Goal: Information Seeking & Learning: Understand process/instructions

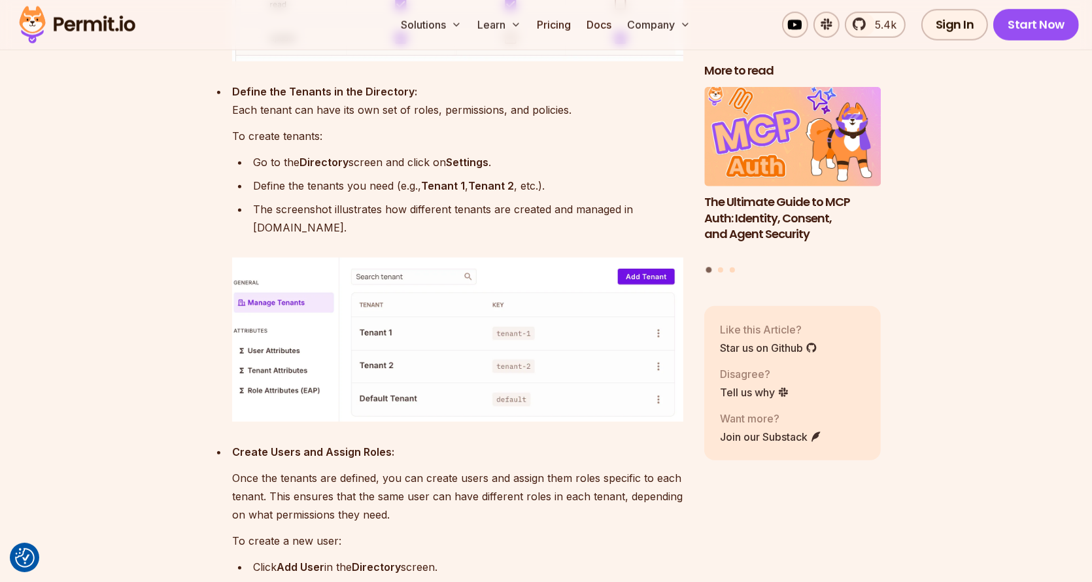
click at [266, 171] on div "Go to the Directory screen and click on Settings ." at bounding box center [468, 162] width 430 height 18
drag, startPoint x: 266, startPoint y: 200, endPoint x: 582, endPoint y: 211, distance: 315.9
click at [582, 171] on div "Go to the Directory screen and click on Settings ." at bounding box center [468, 162] width 430 height 18
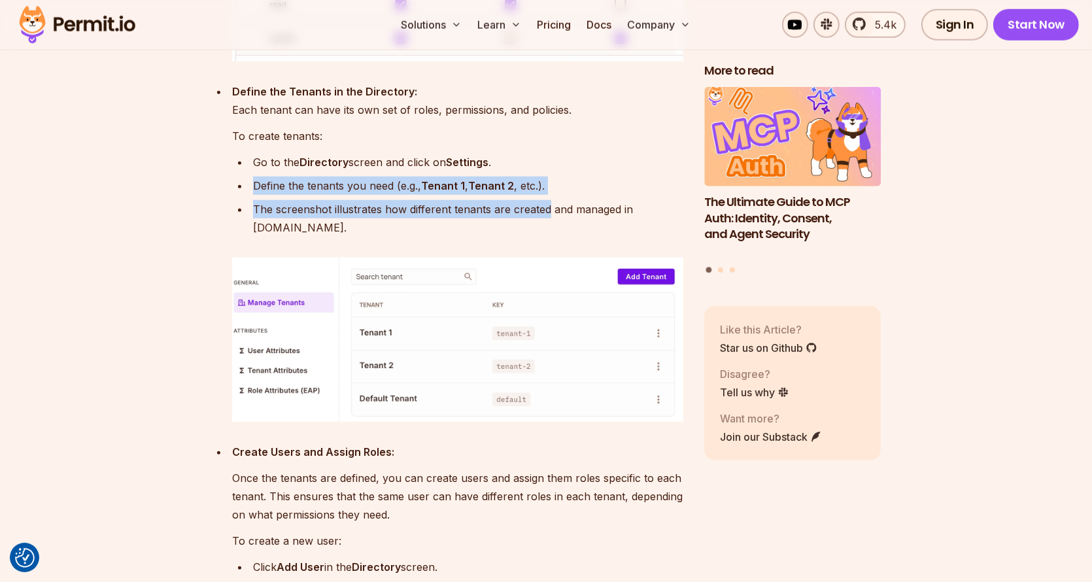
drag, startPoint x: 582, startPoint y: 211, endPoint x: 533, endPoint y: 265, distance: 73.1
click at [534, 237] on ul "Go to the Directory screen and click on Settings . Define the tenants you need …" at bounding box center [457, 195] width 451 height 84
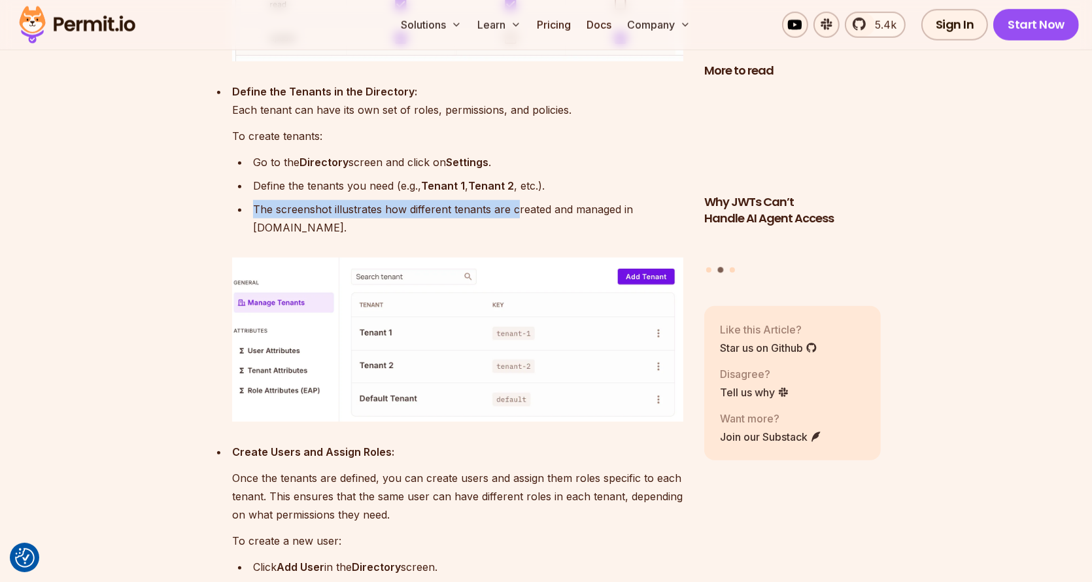
drag, startPoint x: 516, startPoint y: 261, endPoint x: 591, endPoint y: 234, distance: 79.4
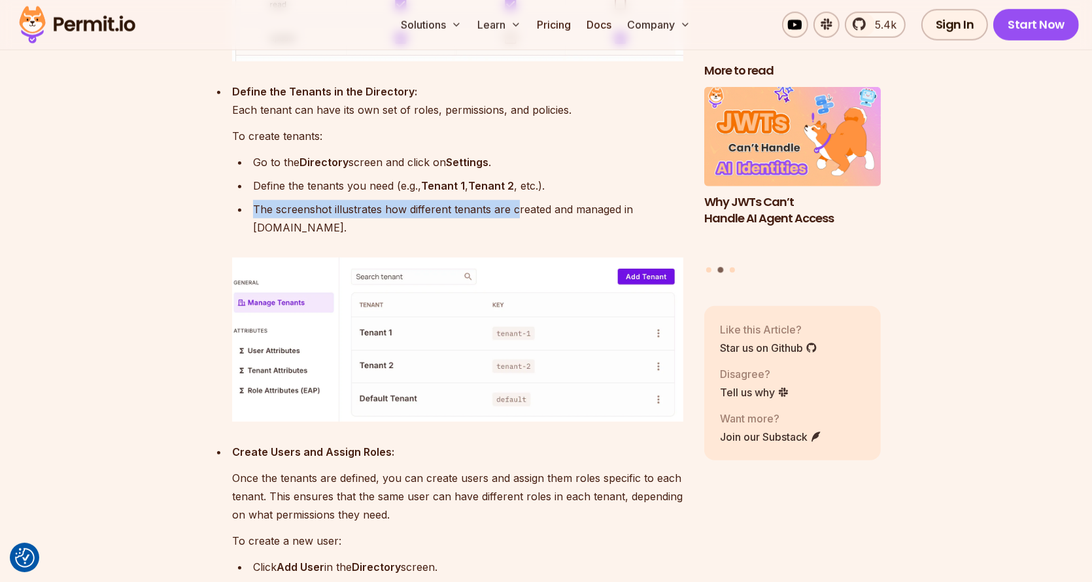
click at [591, 234] on ul "Go to the Directory screen and click on Settings . Define the tenants you need …" at bounding box center [457, 195] width 451 height 84
click at [591, 195] on div "Define the tenants you need (e.g., Tenant 1 , Tenant 2 , etc.)." at bounding box center [468, 185] width 430 height 18
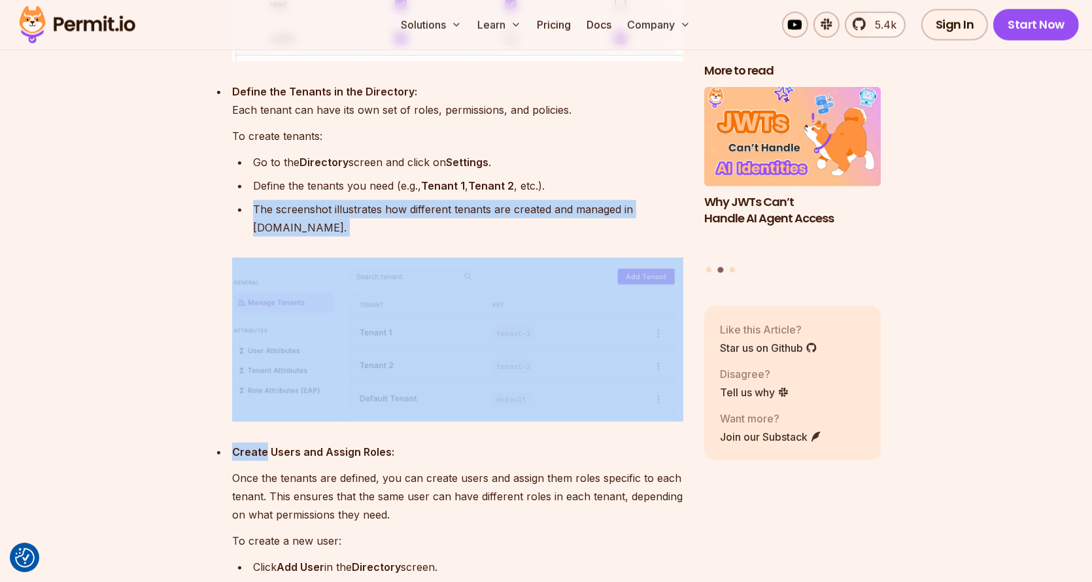
drag, startPoint x: 591, startPoint y: 234, endPoint x: 541, endPoint y: 269, distance: 60.9
click at [509, 237] on div "The screenshot illustrates how different tenants are created and managed in [DO…" at bounding box center [468, 218] width 430 height 37
click at [504, 237] on div "The screenshot illustrates how different tenants are created and managed in [DO…" at bounding box center [468, 218] width 430 height 37
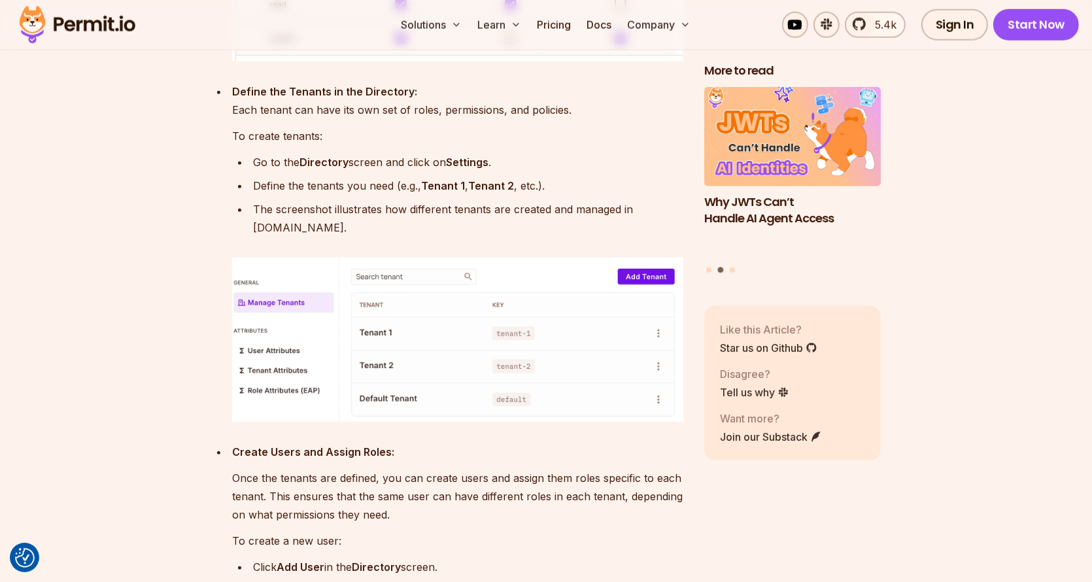
click at [427, 316] on img at bounding box center [457, 340] width 451 height 164
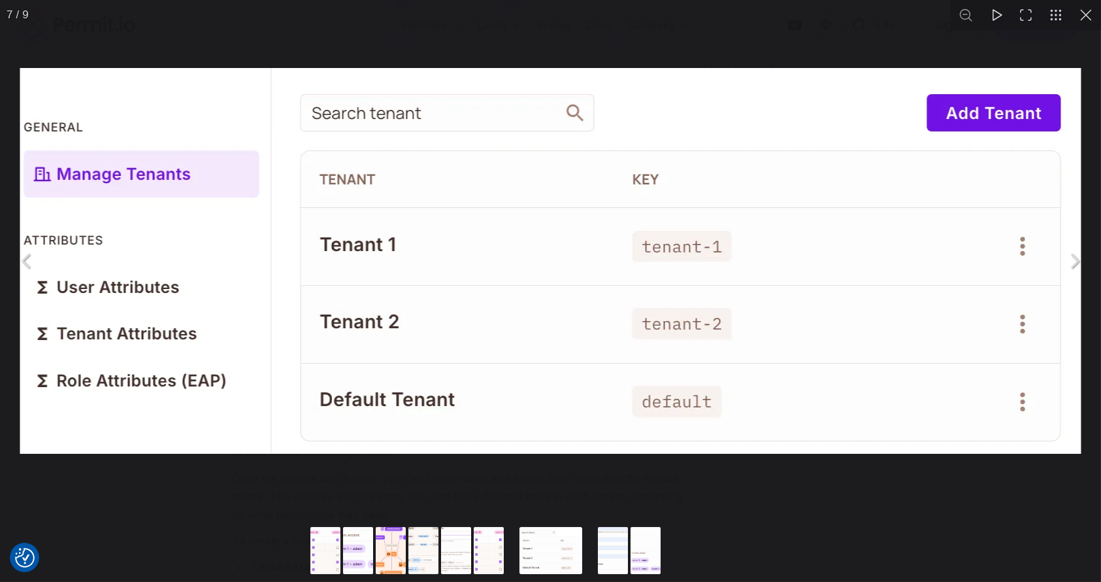
click at [468, 46] on div "You can close this modal content with the ESC key" at bounding box center [550, 261] width 1101 height 522
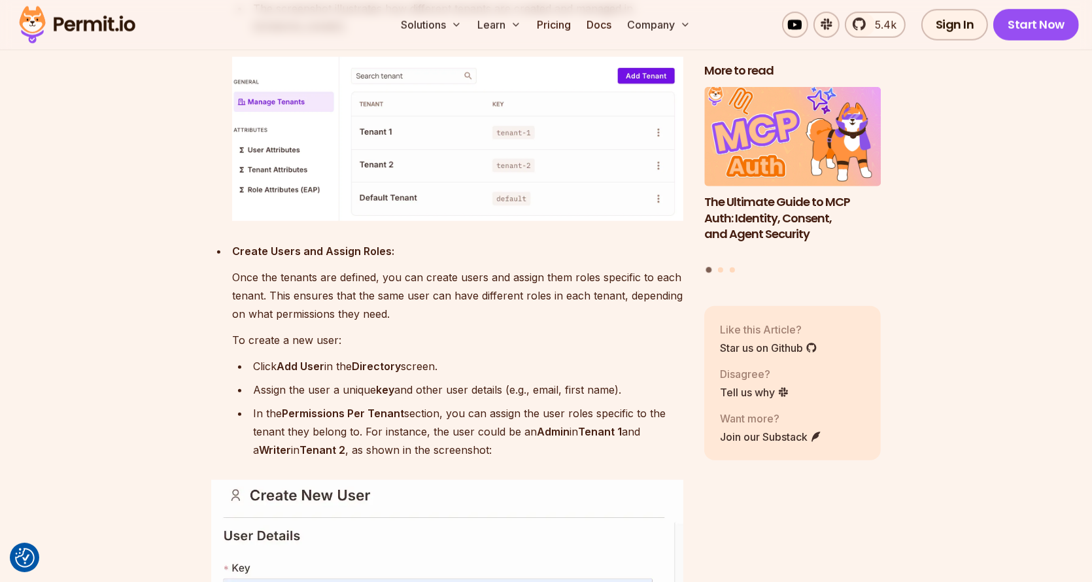
scroll to position [7909, 0]
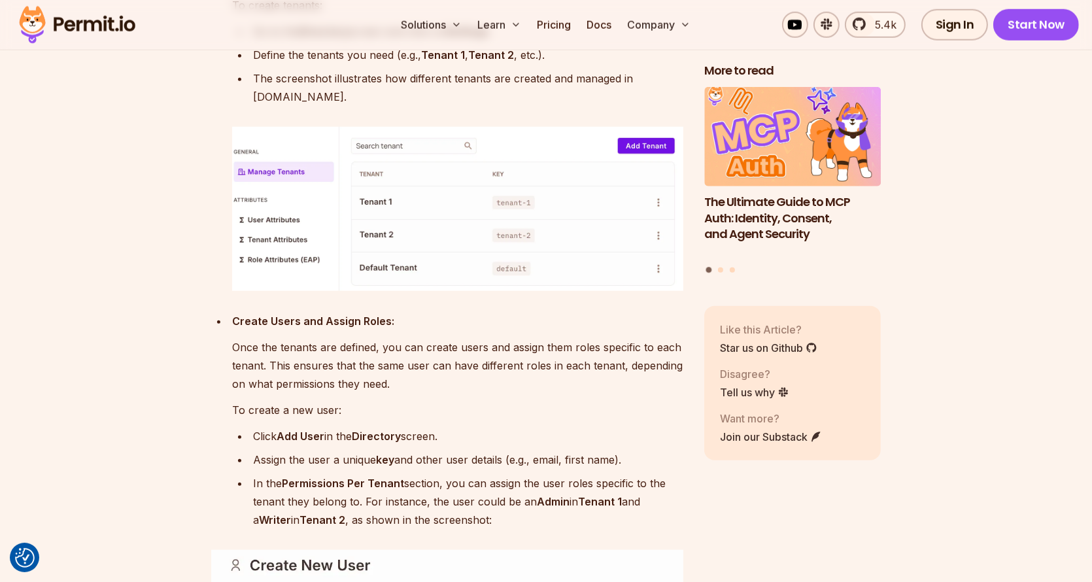
click at [232, 327] on strong "Create Users and Assign Roles:" at bounding box center [313, 320] width 162 height 13
drag, startPoint x: 232, startPoint y: 350, endPoint x: 452, endPoint y: 348, distance: 219.6
click at [452, 330] on p "Create Users and Assign Roles:" at bounding box center [457, 321] width 451 height 18
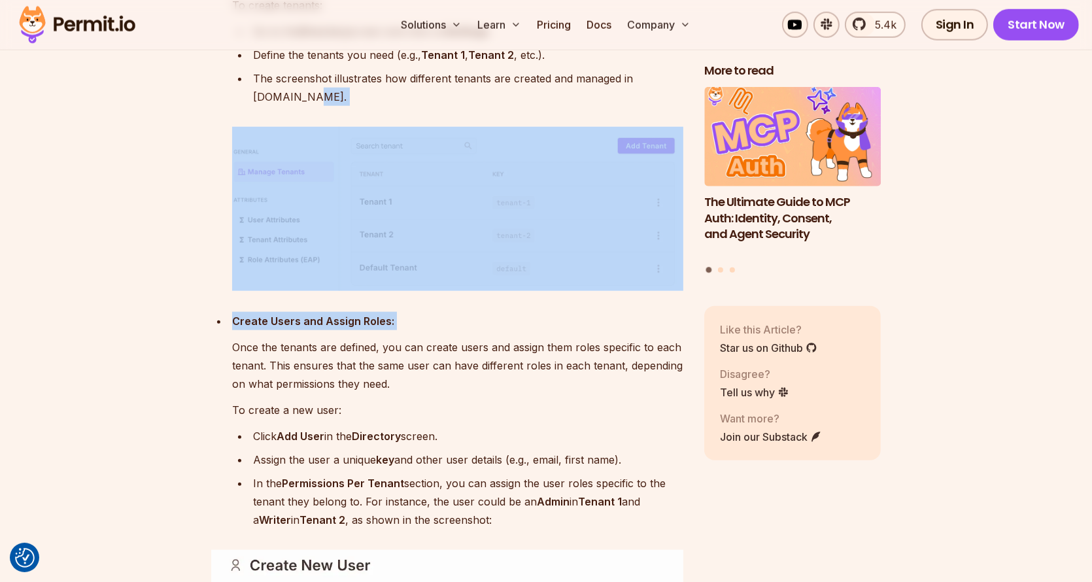
drag, startPoint x: 452, startPoint y: 348, endPoint x: 231, endPoint y: 338, distance: 221.2
click at [231, 338] on li "Create Users and Assign Roles: Once the tenants are defined, you can create use…" at bounding box center [455, 328] width 455 height 402
drag, startPoint x: 231, startPoint y: 338, endPoint x: 437, endPoint y: 344, distance: 206.0
click at [437, 344] on li "Create Users and Assign Roles: Once the tenants are defined, you can create use…" at bounding box center [455, 328] width 455 height 402
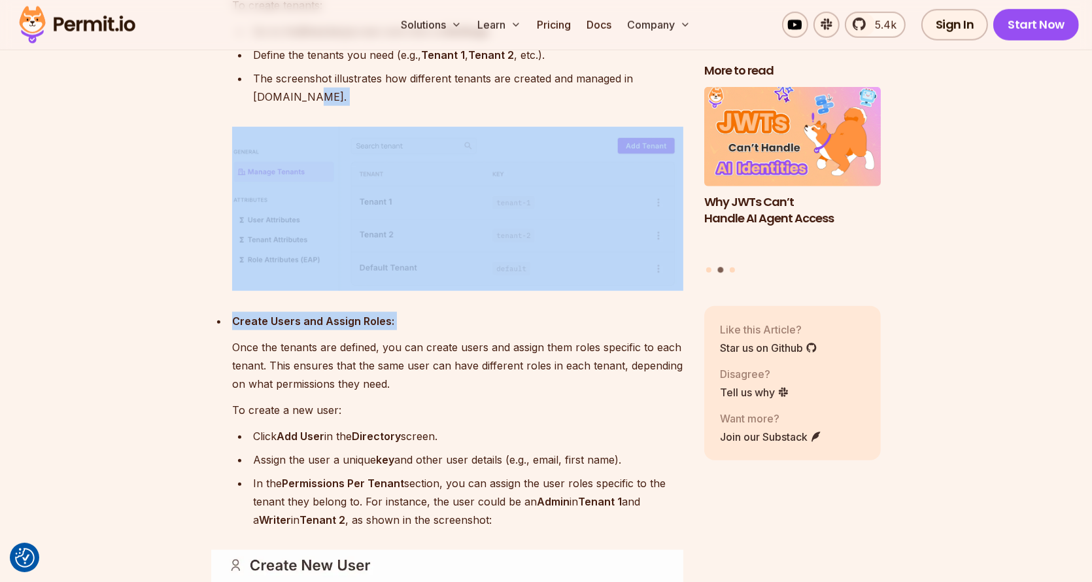
click at [437, 330] on p "Create Users and Assign Roles:" at bounding box center [457, 321] width 451 height 18
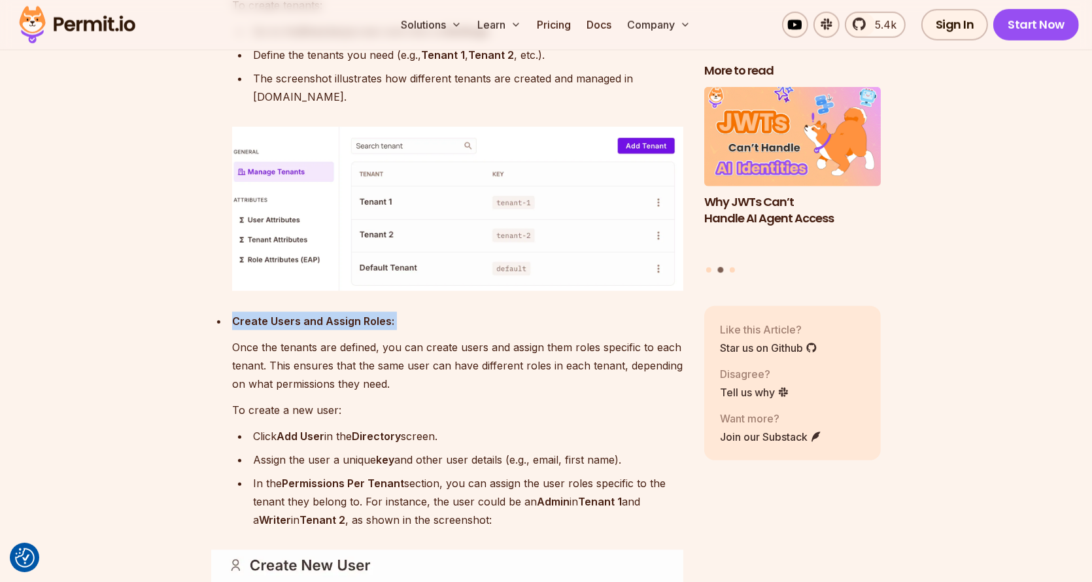
drag, startPoint x: 437, startPoint y: 344, endPoint x: 256, endPoint y: 343, distance: 180.4
click at [256, 330] on p "Create Users and Assign Roles:" at bounding box center [457, 321] width 451 height 18
click at [256, 327] on strong "Create Users and Assign Roles:" at bounding box center [313, 320] width 162 height 13
drag, startPoint x: 256, startPoint y: 343, endPoint x: 384, endPoint y: 346, distance: 127.5
click at [384, 327] on strong "Create Users and Assign Roles:" at bounding box center [313, 320] width 162 height 13
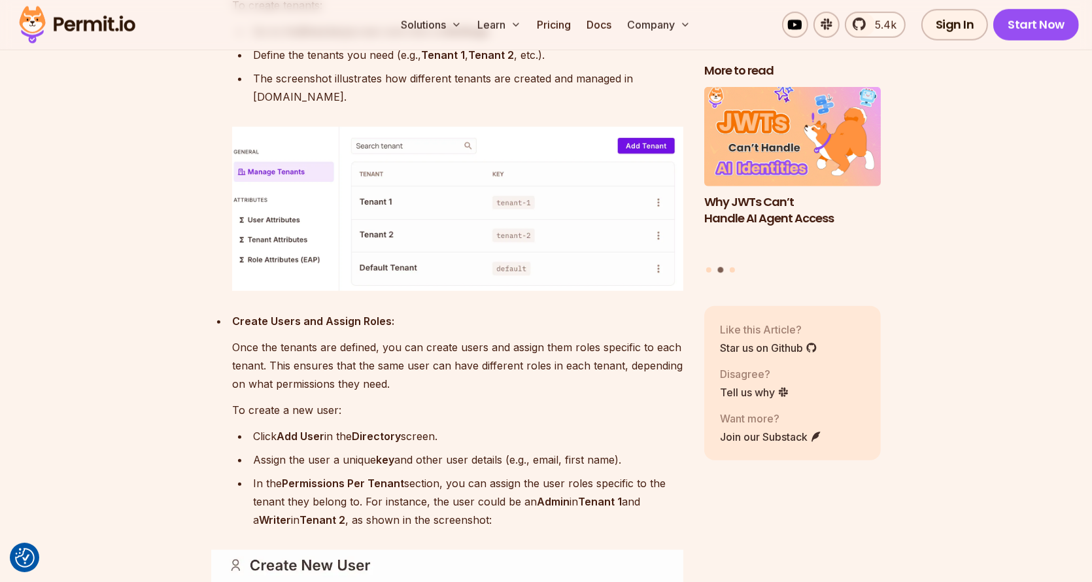
click at [391, 330] on p "Create Users and Assign Roles:" at bounding box center [457, 321] width 451 height 18
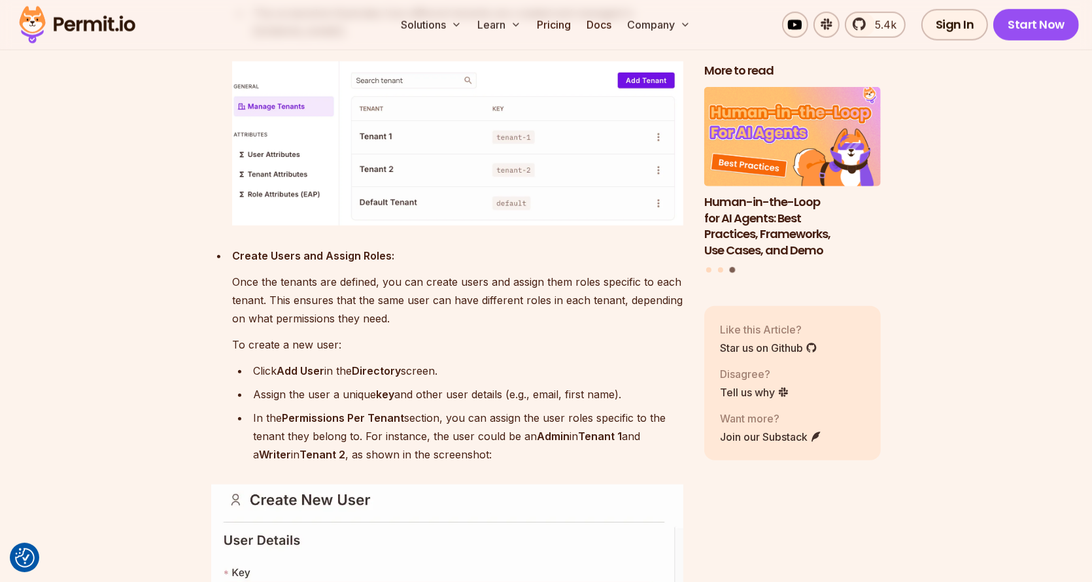
click at [230, 307] on li "Create Users and Assign Roles: Once the tenants are defined, you can create use…" at bounding box center [455, 262] width 455 height 402
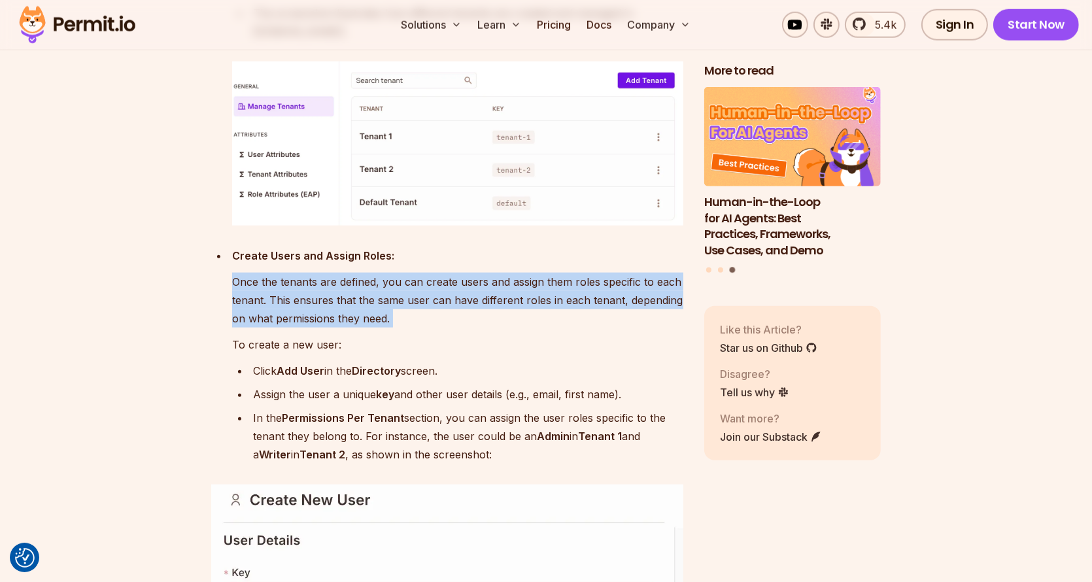
drag, startPoint x: 230, startPoint y: 307, endPoint x: 465, endPoint y: 350, distance: 238.6
click at [453, 349] on li "Create Users and Assign Roles: Once the tenants are defined, you can create use…" at bounding box center [455, 262] width 455 height 402
click at [467, 327] on p "Once the tenants are defined, you can create users and assign them roles specif…" at bounding box center [457, 300] width 451 height 55
drag, startPoint x: 467, startPoint y: 350, endPoint x: 224, endPoint y: 313, distance: 246.0
click at [227, 313] on ul "Create Users and Assign Roles: Once the tenants are defined, you can create use…" at bounding box center [447, 262] width 472 height 402
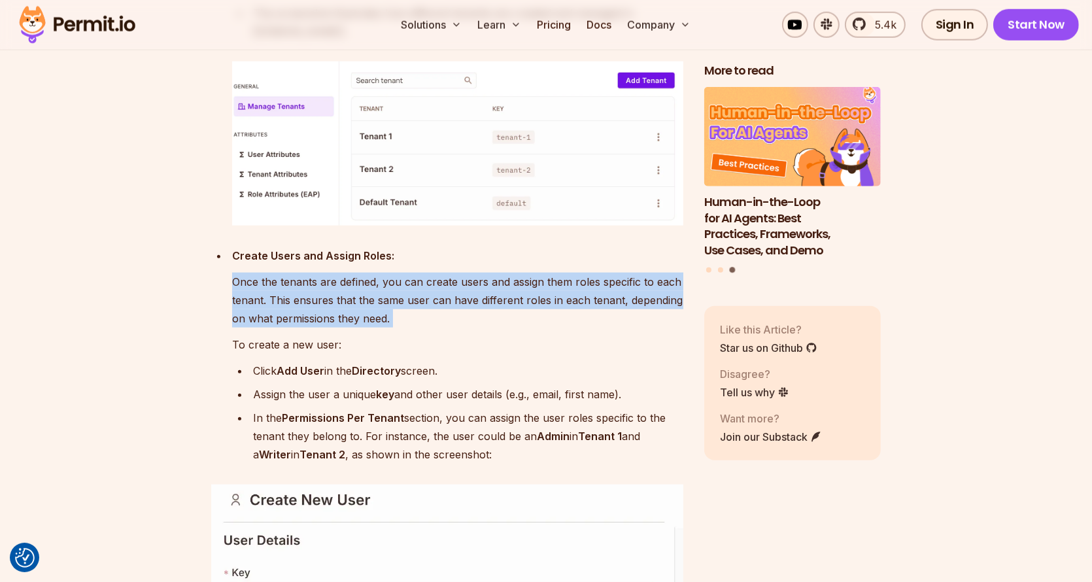
click at [224, 313] on ul "Create Users and Assign Roles: Once the tenants are defined, you can create use…" at bounding box center [447, 262] width 472 height 402
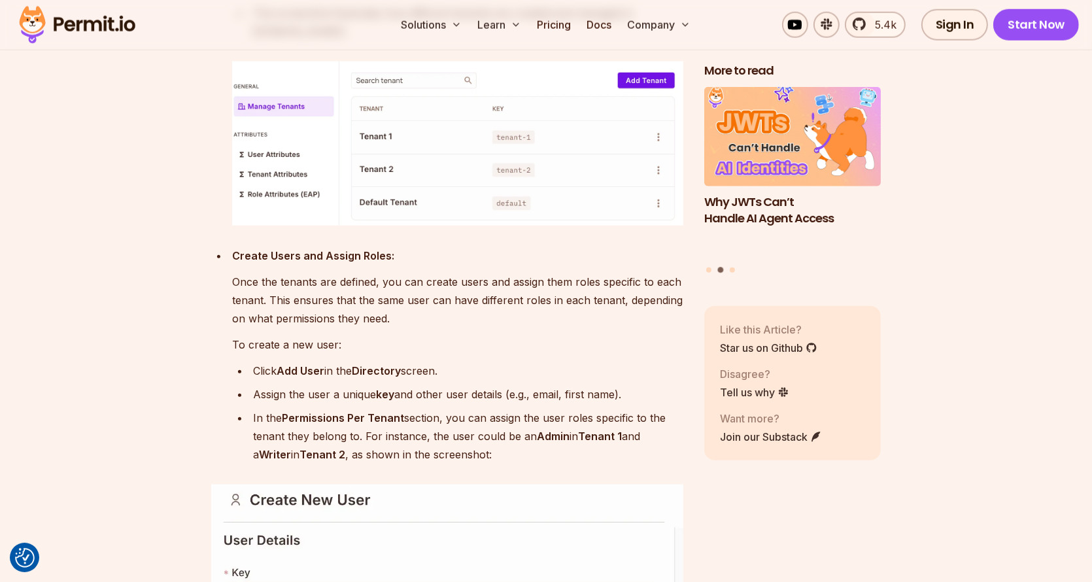
click at [235, 262] on strong "Create Users and Assign Roles:" at bounding box center [313, 255] width 162 height 13
drag, startPoint x: 235, startPoint y: 284, endPoint x: 390, endPoint y: 277, distance: 155.7
click at [390, 265] on p "Create Users and Assign Roles:" at bounding box center [457, 255] width 451 height 18
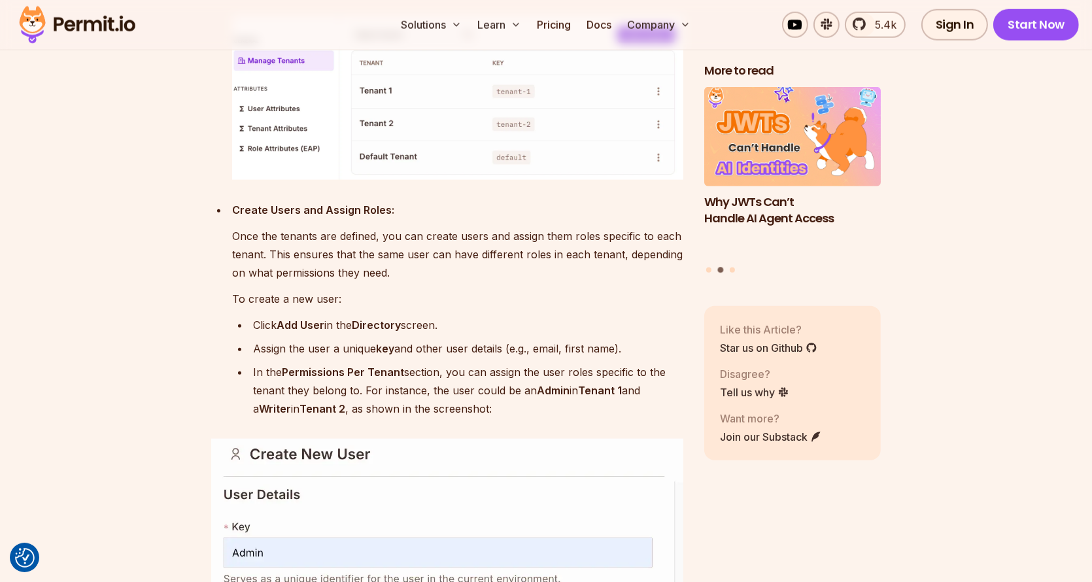
scroll to position [8040, 0]
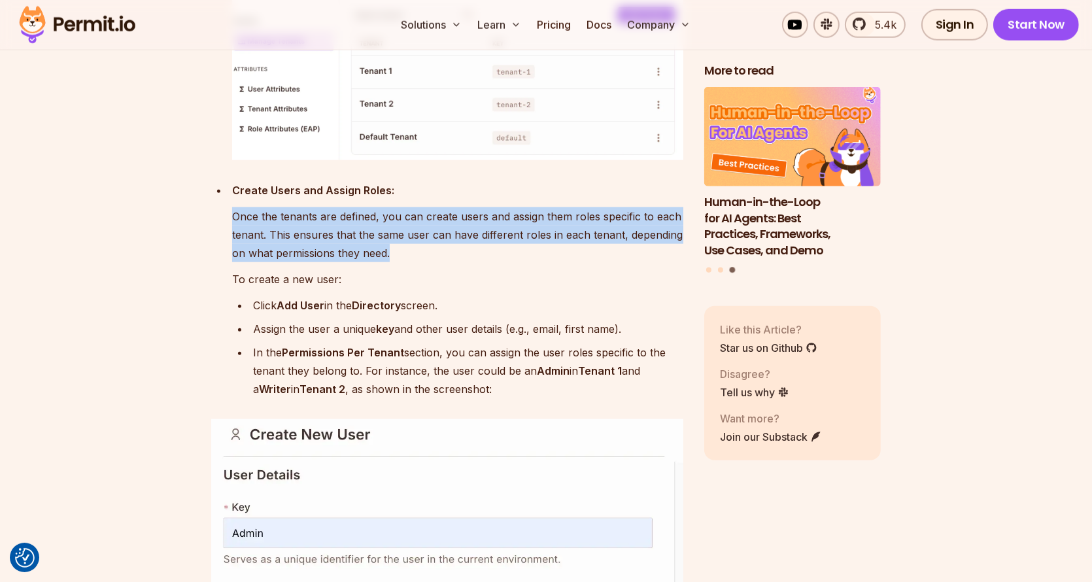
drag, startPoint x: 485, startPoint y: 207, endPoint x: 431, endPoint y: 281, distance: 92.2
click at [431, 281] on li "Create Users and Assign Roles: Once the tenants are defined, you can create use…" at bounding box center [455, 197] width 455 height 402
click at [431, 262] on p "Once the tenants are defined, you can create users and assign them roles specif…" at bounding box center [457, 234] width 451 height 55
drag, startPoint x: 490, startPoint y: 224, endPoint x: 413, endPoint y: 281, distance: 96.2
click at [413, 281] on li "Create Users and Assign Roles: Once the tenants are defined, you can create use…" at bounding box center [455, 197] width 455 height 402
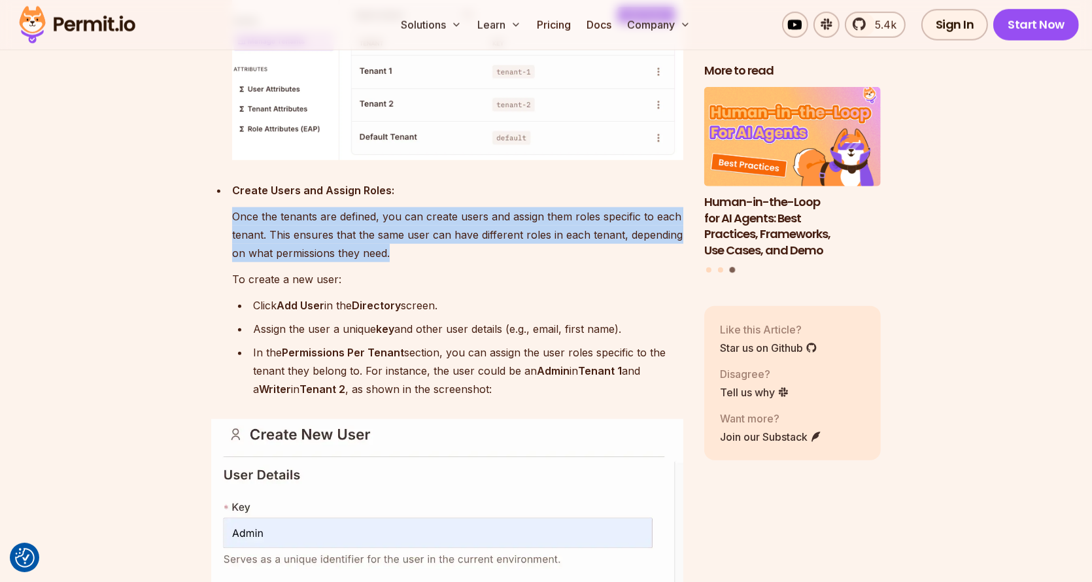
click at [413, 262] on p "Once the tenants are defined, you can create users and assign them roles specif…" at bounding box center [457, 234] width 451 height 55
drag, startPoint x: 413, startPoint y: 281, endPoint x: 224, endPoint y: 248, distance: 192.5
click at [224, 248] on ul "Create Users and Assign Roles: Once the tenants are defined, you can create use…" at bounding box center [447, 197] width 472 height 402
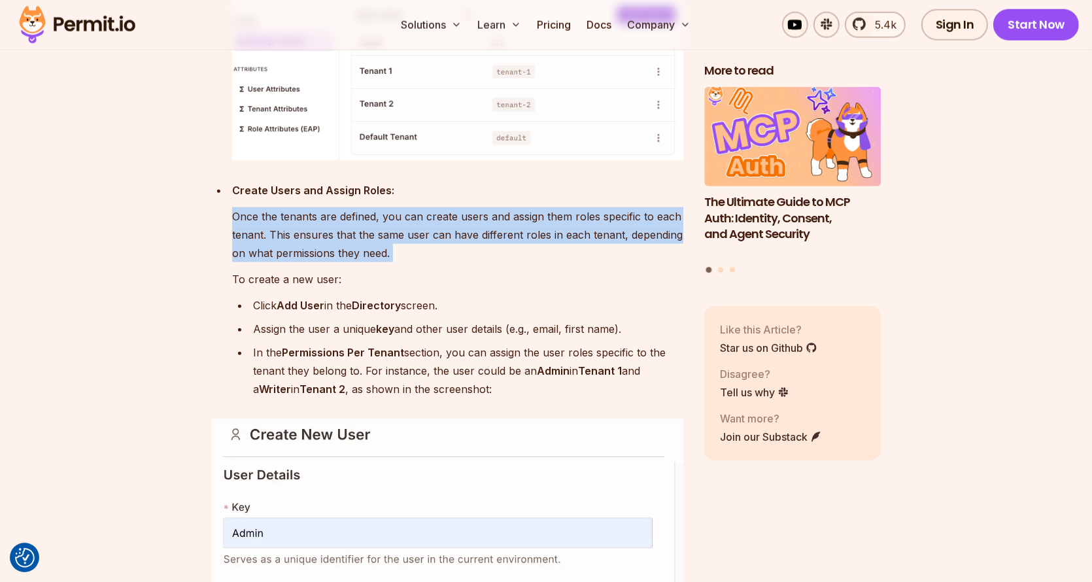
drag, startPoint x: 224, startPoint y: 248, endPoint x: 430, endPoint y: 281, distance: 209.2
click at [430, 281] on ul "Create Users and Assign Roles: Once the tenants are defined, you can create use…" at bounding box center [447, 197] width 472 height 402
click at [430, 262] on p "Once the tenants are defined, you can create users and assign them roles specif…" at bounding box center [457, 234] width 451 height 55
drag, startPoint x: 430, startPoint y: 281, endPoint x: 439, endPoint y: 228, distance: 53.6
click at [439, 228] on li "Create Users and Assign Roles: Once the tenants are defined, you can create use…" at bounding box center [455, 197] width 455 height 402
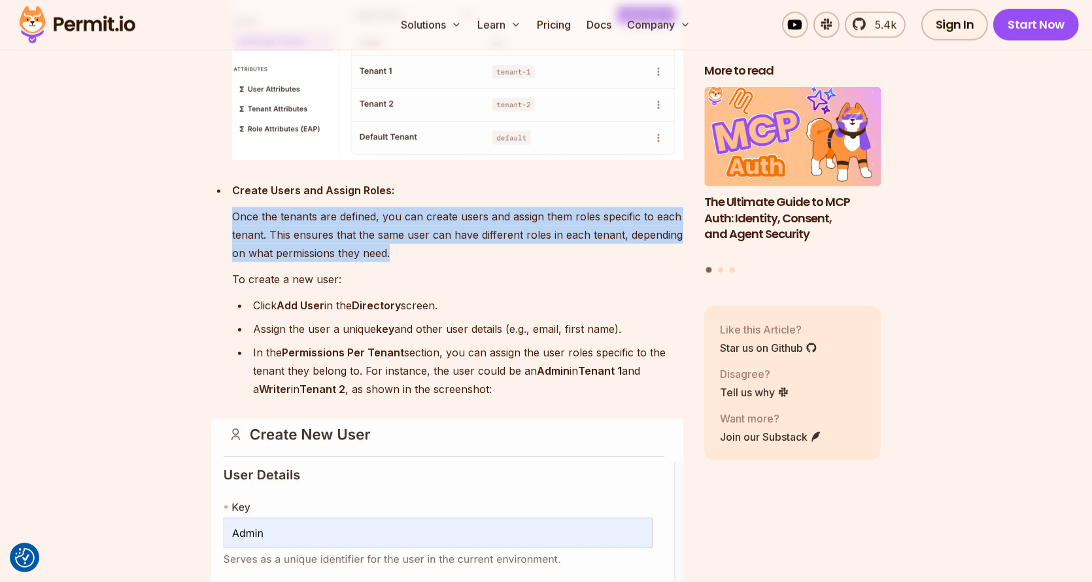
drag, startPoint x: 440, startPoint y: 219, endPoint x: 425, endPoint y: 282, distance: 64.5
click at [425, 282] on li "Create Users and Assign Roles: Once the tenants are defined, you can create use…" at bounding box center [455, 197] width 455 height 402
click at [426, 262] on p "Once the tenants are defined, you can create users and assign them roles specif…" at bounding box center [457, 234] width 451 height 55
drag, startPoint x: 426, startPoint y: 282, endPoint x: 229, endPoint y: 245, distance: 200.8
click at [229, 245] on li "Create Users and Assign Roles: Once the tenants are defined, you can create use…" at bounding box center [455, 197] width 455 height 402
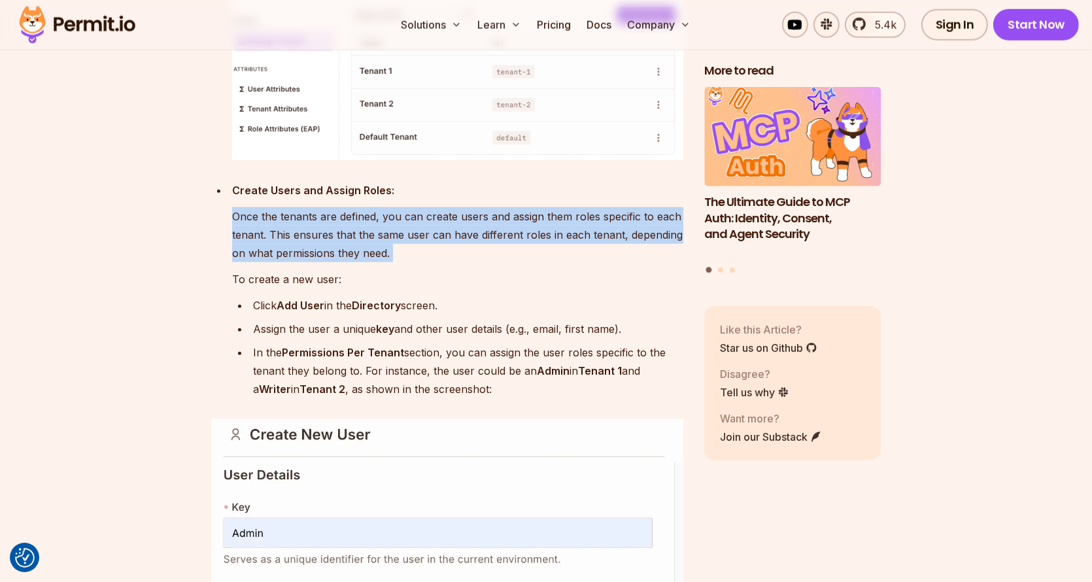
click at [229, 245] on li "Create Users and Assign Roles: Once the tenants are defined, you can create use…" at bounding box center [455, 197] width 455 height 402
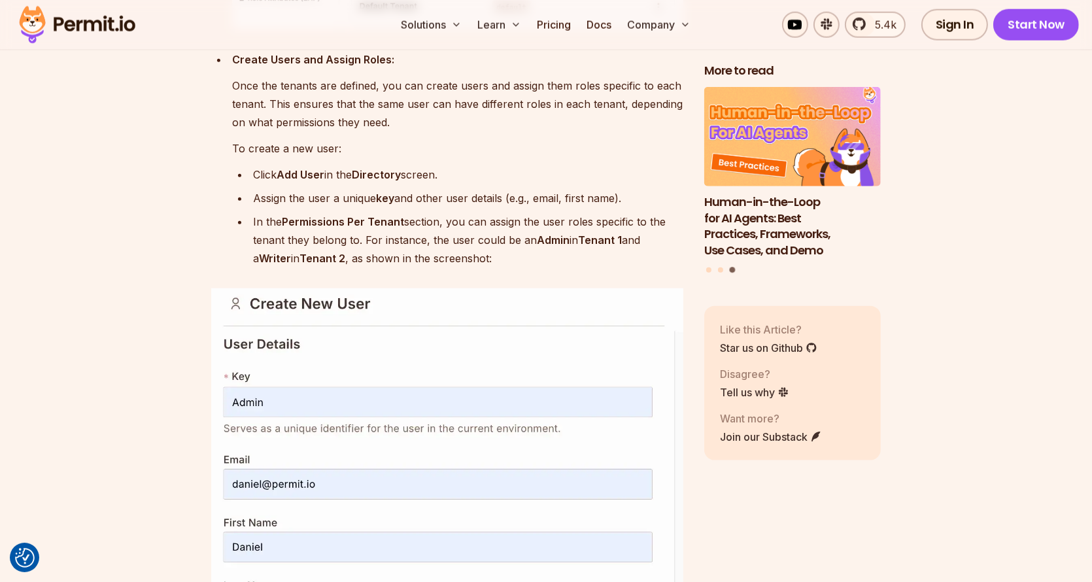
scroll to position [8236, 0]
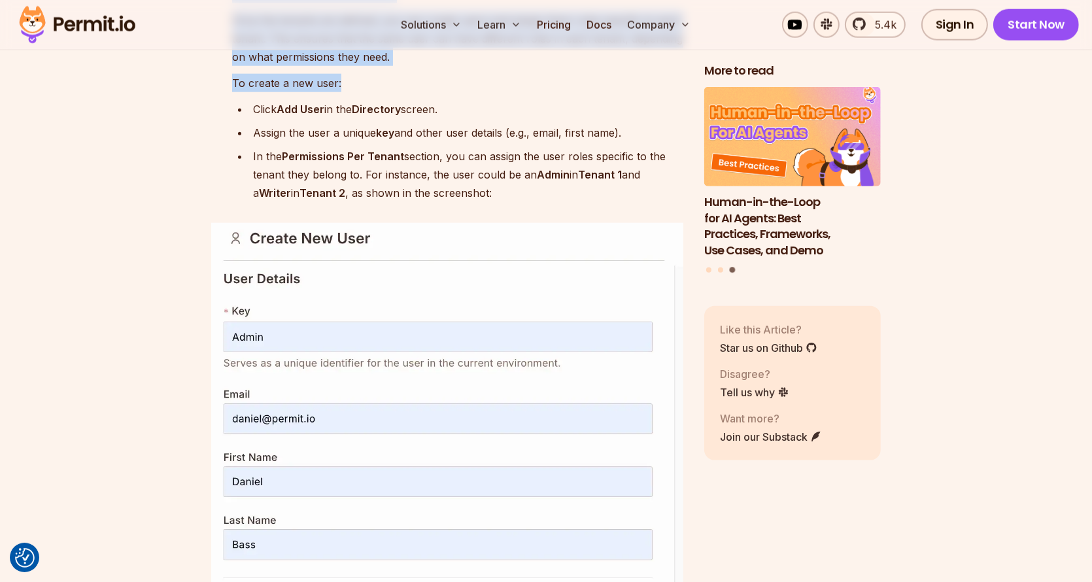
drag, startPoint x: 533, startPoint y: 110, endPoint x: 485, endPoint y: 233, distance: 131.2
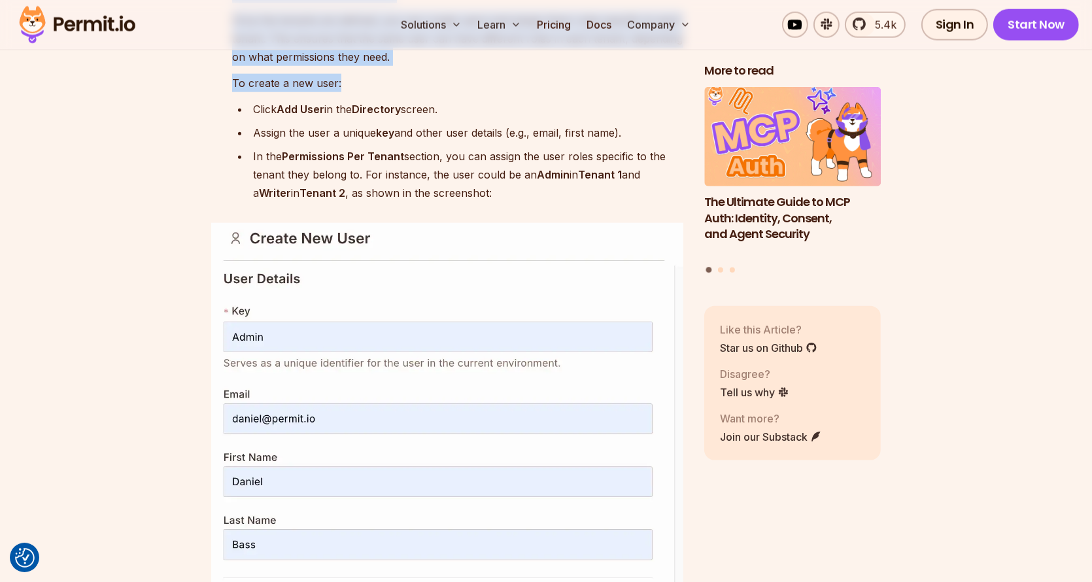
click at [504, 202] on div "In the Permissions Per Tenant section, you can assign the user roles specific t…" at bounding box center [468, 174] width 430 height 55
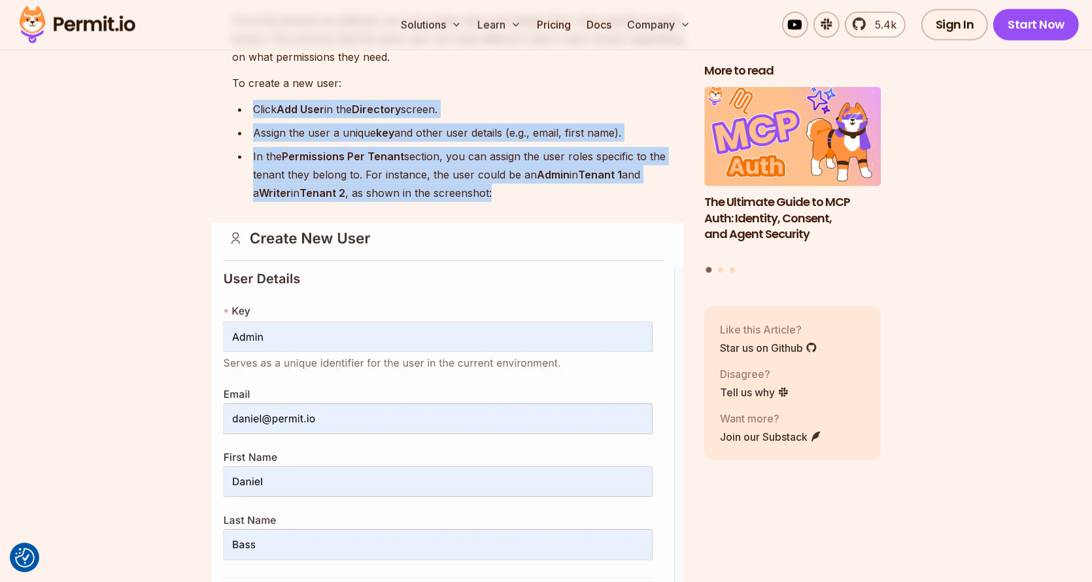
drag, startPoint x: 505, startPoint y: 218, endPoint x: 235, endPoint y: 131, distance: 283.8
click at [235, 131] on ul "Click Add User in the Directory screen. Assign the user a unique key and other …" at bounding box center [457, 151] width 451 height 102
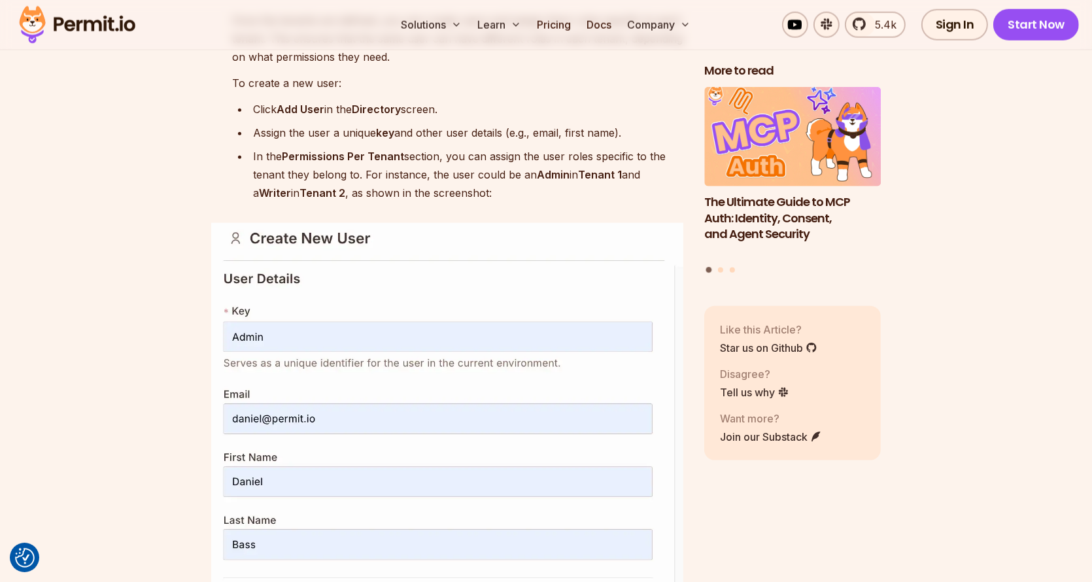
click at [235, 131] on ul "Click Add User in the Directory screen. Assign the user a unique key and other …" at bounding box center [457, 151] width 451 height 102
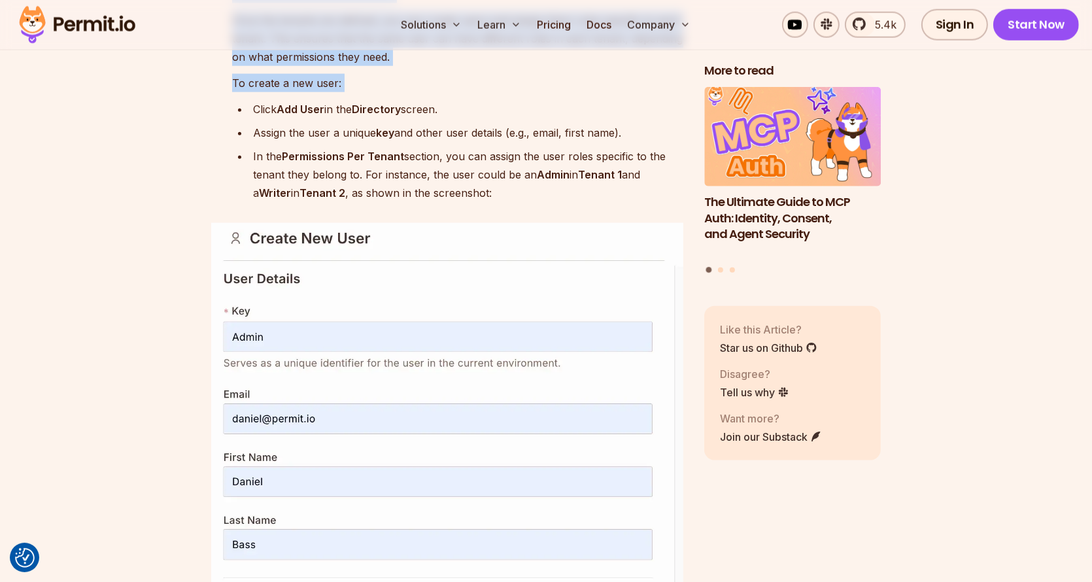
drag, startPoint x: 235, startPoint y: 131, endPoint x: 500, endPoint y: 214, distance: 278.1
click at [500, 202] on ul "Click Add User in the Directory screen. Assign the user a unique key and other …" at bounding box center [457, 151] width 451 height 102
click at [500, 202] on div "In the Permissions Per Tenant section, you can assign the user roles specific t…" at bounding box center [468, 174] width 430 height 55
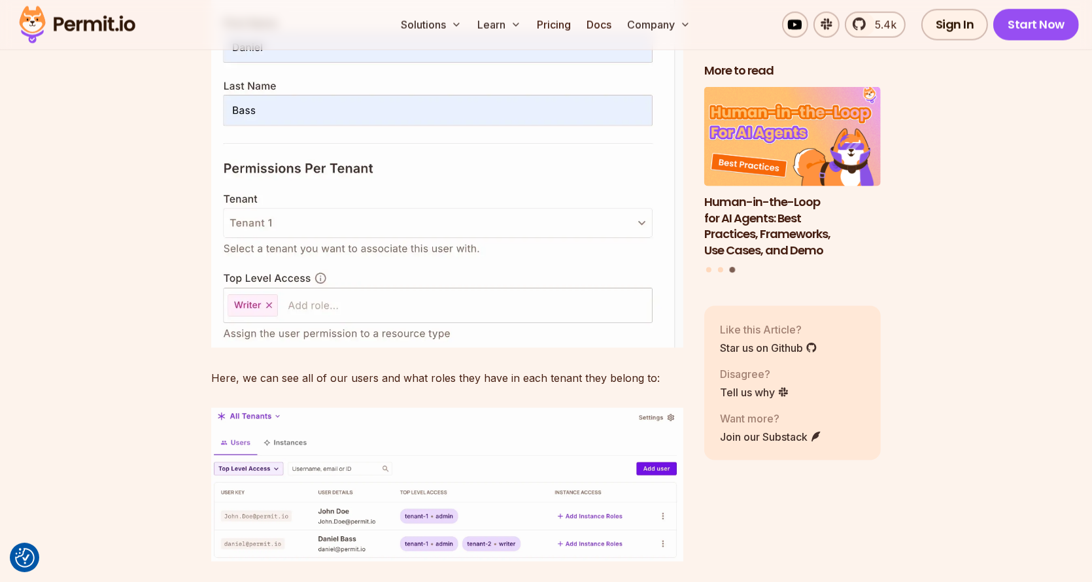
scroll to position [8694, 0]
